Goal: Information Seeking & Learning: Learn about a topic

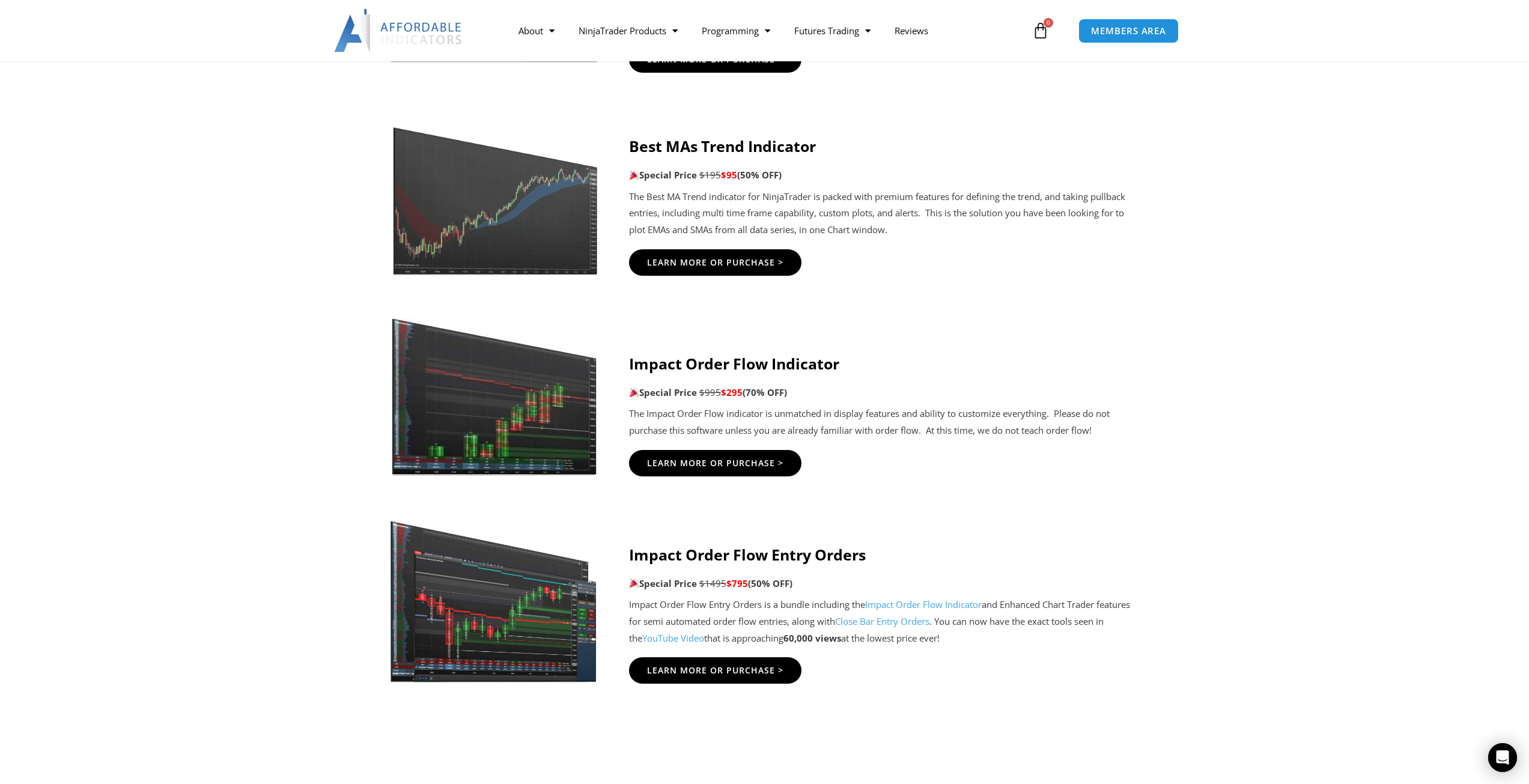
scroll to position [2403, 0]
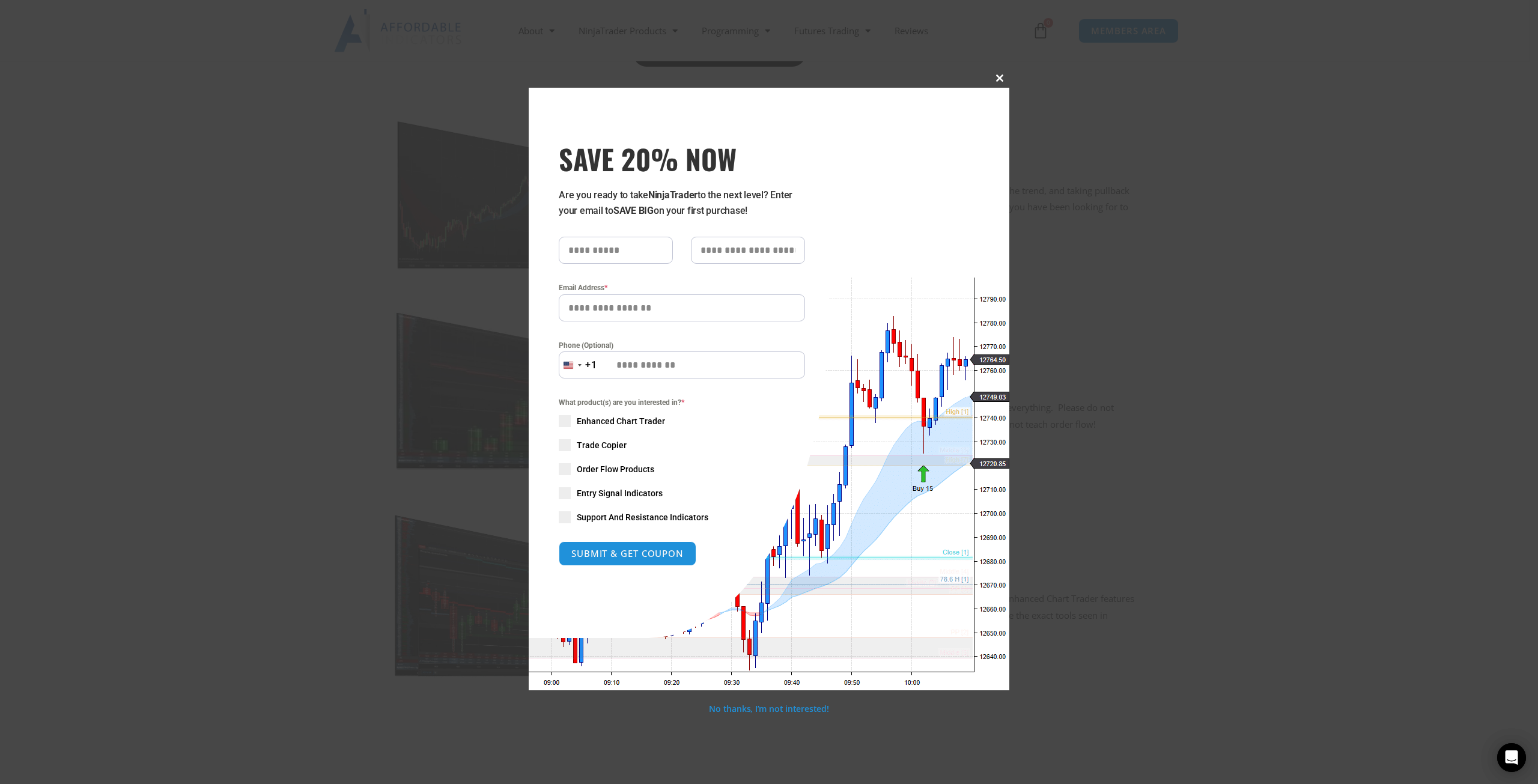
click at [1004, 75] on span at bounding box center [1000, 77] width 20 height 7
